Goal: Task Accomplishment & Management: Use online tool/utility

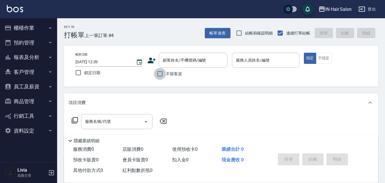
click at [162, 73] on input "不留客資" at bounding box center [160, 74] width 12 height 12
checkbox input "true"
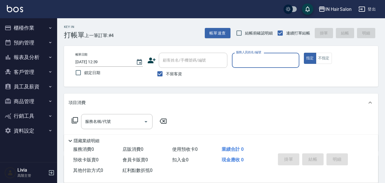
click at [241, 61] on input "服務人員姓名/編號" at bounding box center [266, 60] width 62 height 10
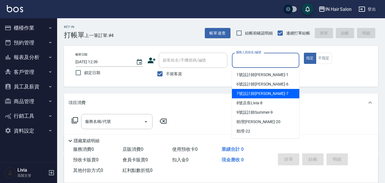
click at [240, 92] on span "7號設計師[PERSON_NAME] -7" at bounding box center [263, 94] width 52 height 6
type input "7號設計師[PERSON_NAME]-7"
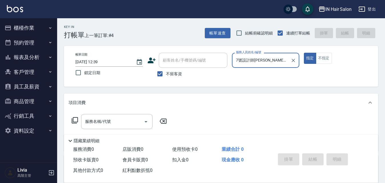
click at [75, 120] on icon at bounding box center [74, 120] width 7 height 7
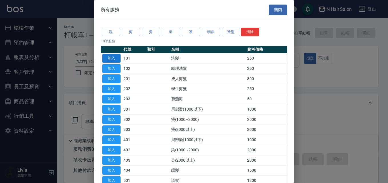
click at [112, 56] on button "加入" at bounding box center [111, 58] width 18 height 9
type input "洗髮(101)"
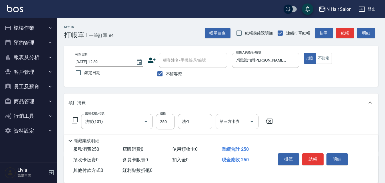
click at [76, 118] on icon at bounding box center [74, 120] width 7 height 7
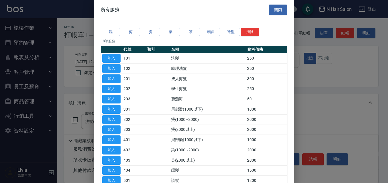
drag, startPoint x: 114, startPoint y: 79, endPoint x: 98, endPoint y: 96, distance: 23.9
click at [114, 79] on button "加入" at bounding box center [111, 79] width 18 height 9
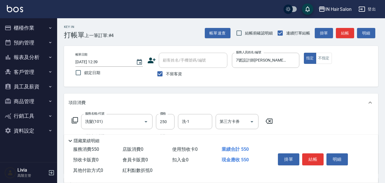
click at [76, 118] on icon at bounding box center [74, 120] width 7 height 7
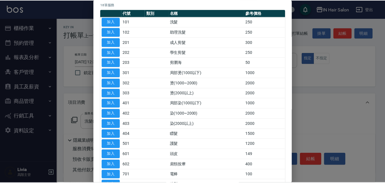
scroll to position [85, 0]
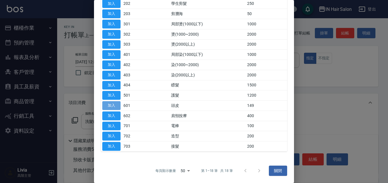
click at [115, 105] on button "加入" at bounding box center [111, 105] width 18 height 9
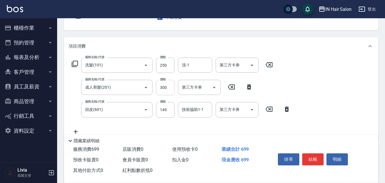
scroll to position [57, 0]
click at [167, 64] on input "250" at bounding box center [165, 64] width 19 height 15
type input "300"
click at [151, 98] on div "服務名稱/代號 洗髮(101) 服務名稱/代號 價格 300 價格 洗-1 洗-1 第三方卡券 第三方卡券 服務名稱/代號 成人剪髮(201) 服務名稱/代號…" at bounding box center [181, 95] width 225 height 77
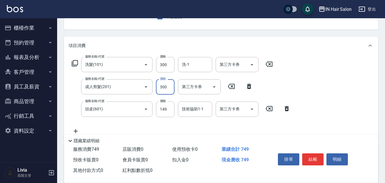
click at [169, 87] on input "300" at bounding box center [165, 86] width 19 height 15
type input "400"
drag, startPoint x: 143, startPoint y: 123, endPoint x: 147, endPoint y: 121, distance: 3.8
click at [143, 123] on div "服務名稱/代號 洗髮(101) 服務名稱/代號 價格 300 價格 洗-1 洗-1 第三方卡券 第三方卡券 服務名稱/代號 成人剪髮(201) 服務名稱/代號…" at bounding box center [181, 95] width 225 height 77
click at [165, 113] on input "149" at bounding box center [165, 109] width 19 height 15
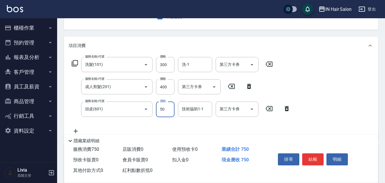
type input "50"
click at [138, 127] on div "服務名稱/代號 洗髮(101) 服務名稱/代號 價格 300 價格 洗-1 洗-1 第三方卡券 第三方卡券 服務名稱/代號 成人剪髮(201) 服務名稱/代號…" at bounding box center [181, 95] width 225 height 77
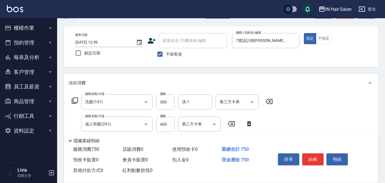
scroll to position [0, 0]
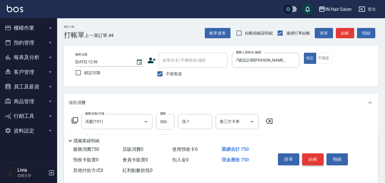
click at [316, 157] on button "結帳" at bounding box center [312, 160] width 21 height 12
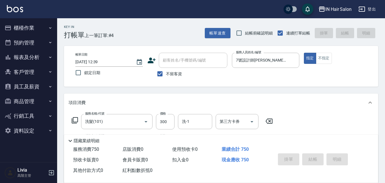
type input "[DATE] 13:28"
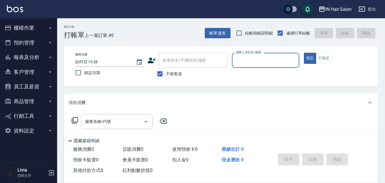
click at [161, 73] on input "不留客資" at bounding box center [160, 74] width 12 height 12
checkbox input "false"
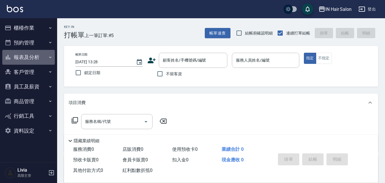
drag, startPoint x: 33, startPoint y: 55, endPoint x: 67, endPoint y: 63, distance: 35.0
click at [34, 55] on button "報表及分析" at bounding box center [28, 57] width 53 height 15
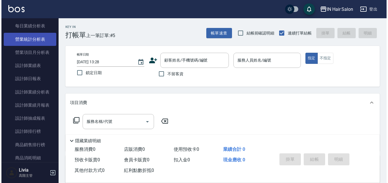
scroll to position [200, 0]
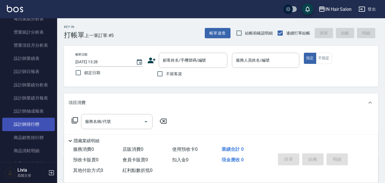
click at [30, 124] on link "設計師排行榜" at bounding box center [28, 124] width 53 height 13
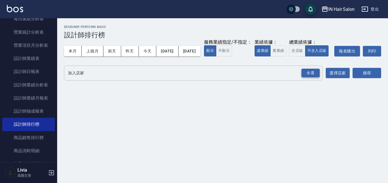
click at [311, 78] on div "全選" at bounding box center [310, 73] width 18 height 9
click at [147, 48] on button "今天" at bounding box center [148, 51] width 18 height 11
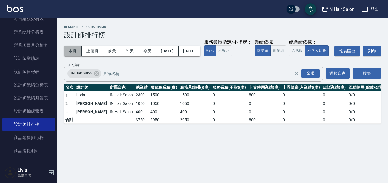
click at [73, 52] on button "本月" at bounding box center [73, 51] width 18 height 11
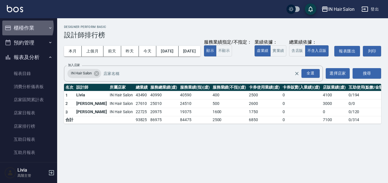
click at [23, 27] on button "櫃檯作業" at bounding box center [28, 28] width 53 height 15
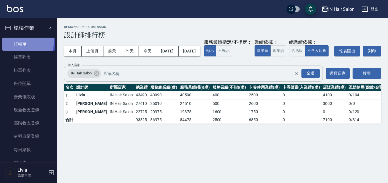
click at [22, 41] on link "打帳單" at bounding box center [28, 44] width 53 height 13
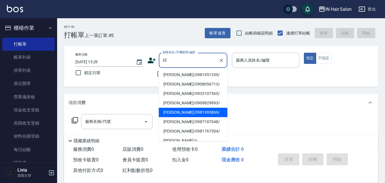
click at [170, 111] on li "[PERSON_NAME]/0981995869/" at bounding box center [193, 112] width 69 height 9
type input "[PERSON_NAME]/0981995869/"
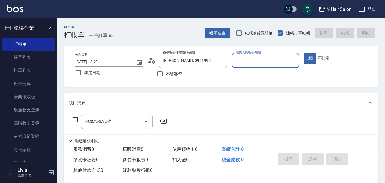
type input "6號設計師[PERSON_NAME]-6"
click at [74, 120] on icon at bounding box center [74, 120] width 7 height 7
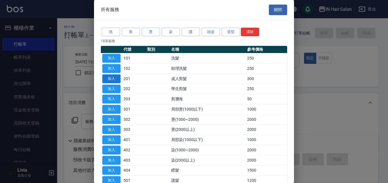
click at [115, 77] on button "加入" at bounding box center [111, 79] width 18 height 9
type input "成人剪髮(201)"
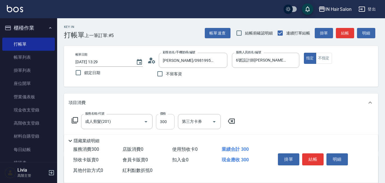
click at [167, 120] on input "300" at bounding box center [165, 121] width 19 height 15
type input "400"
drag, startPoint x: 273, startPoint y: 120, endPoint x: 303, endPoint y: 138, distance: 34.9
click at [273, 120] on div "服務名稱/代號 成人剪髮(201) 服務名稱/代號 價格 400 價格 第三方卡券 第三方卡券" at bounding box center [221, 132] width 314 height 40
click at [309, 157] on button "結帳" at bounding box center [312, 160] width 21 height 12
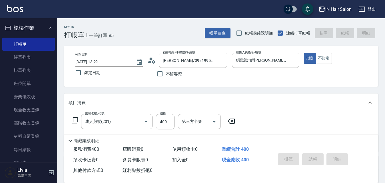
type input "[DATE] 13:42"
